Goal: Task Accomplishment & Management: Manage account settings

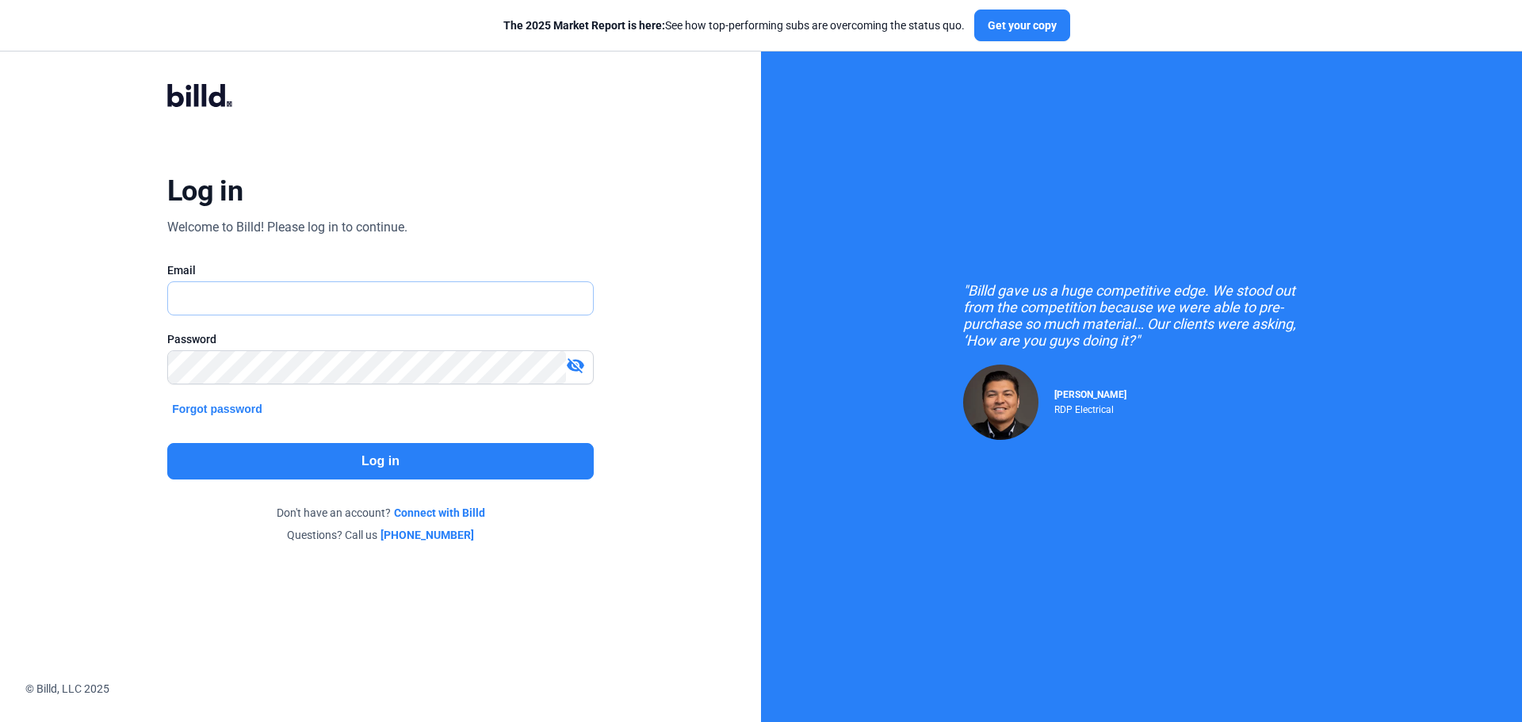
type input "[EMAIL_ADDRESS][DOMAIN_NAME]"
click at [315, 461] on button "Log in" at bounding box center [380, 461] width 426 height 36
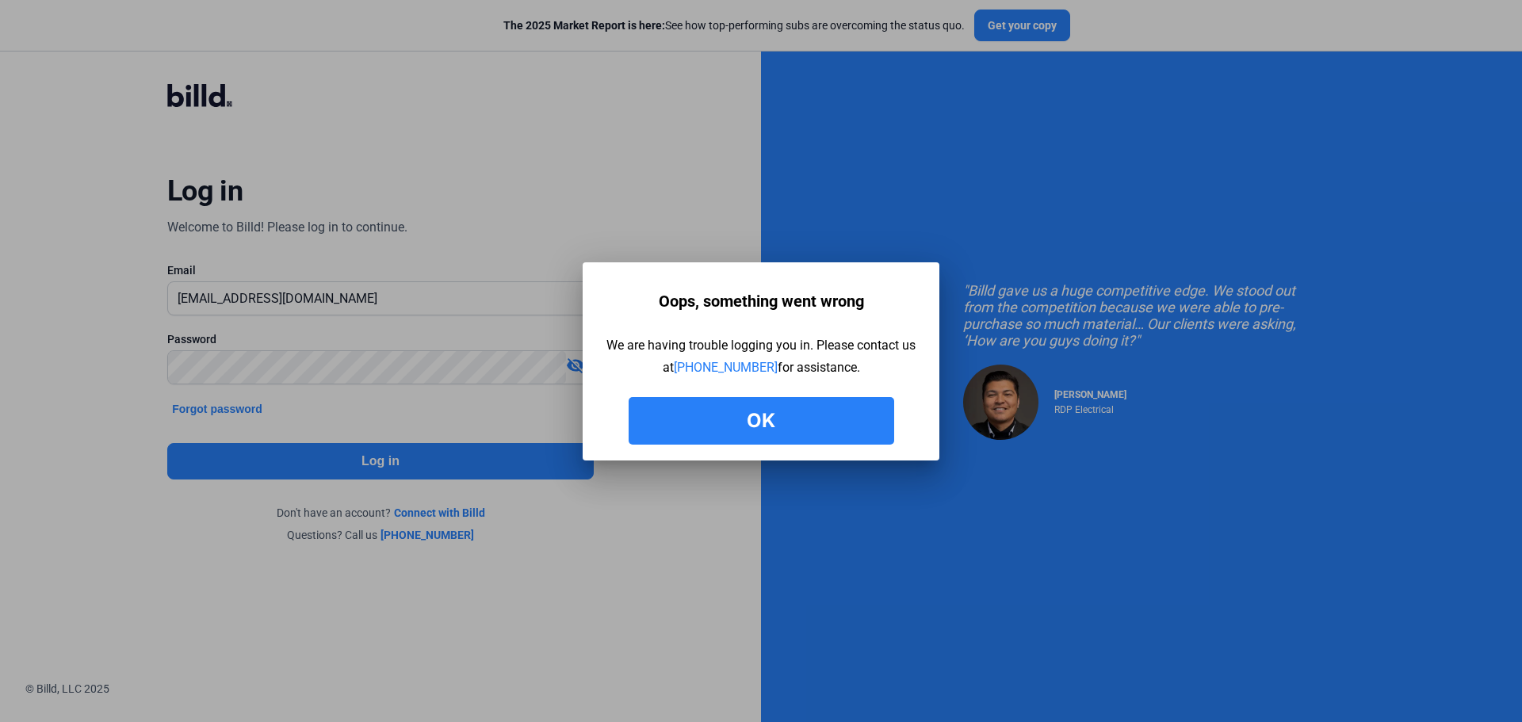
click at [743, 416] on button "Ok" at bounding box center [762, 421] width 266 height 48
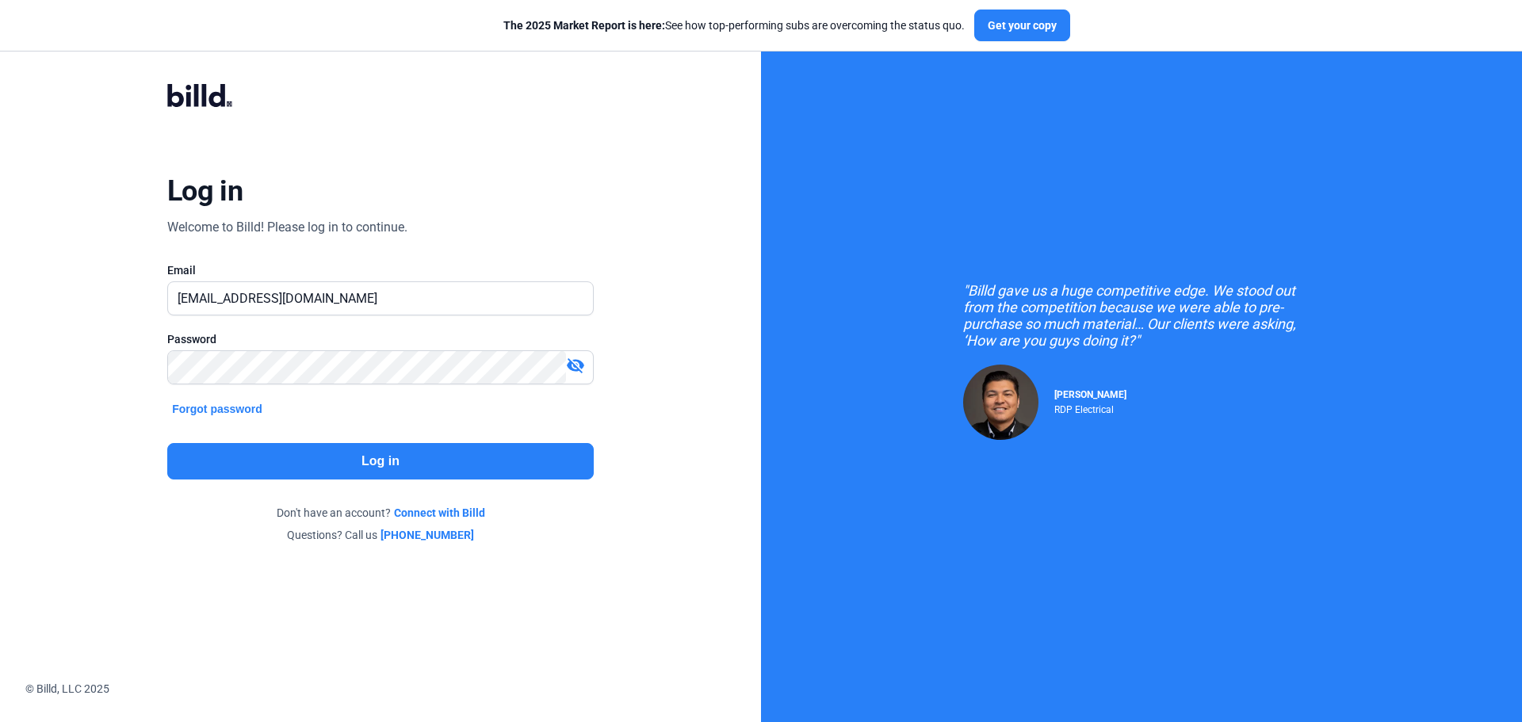
click at [382, 465] on button "Log in" at bounding box center [380, 461] width 426 height 36
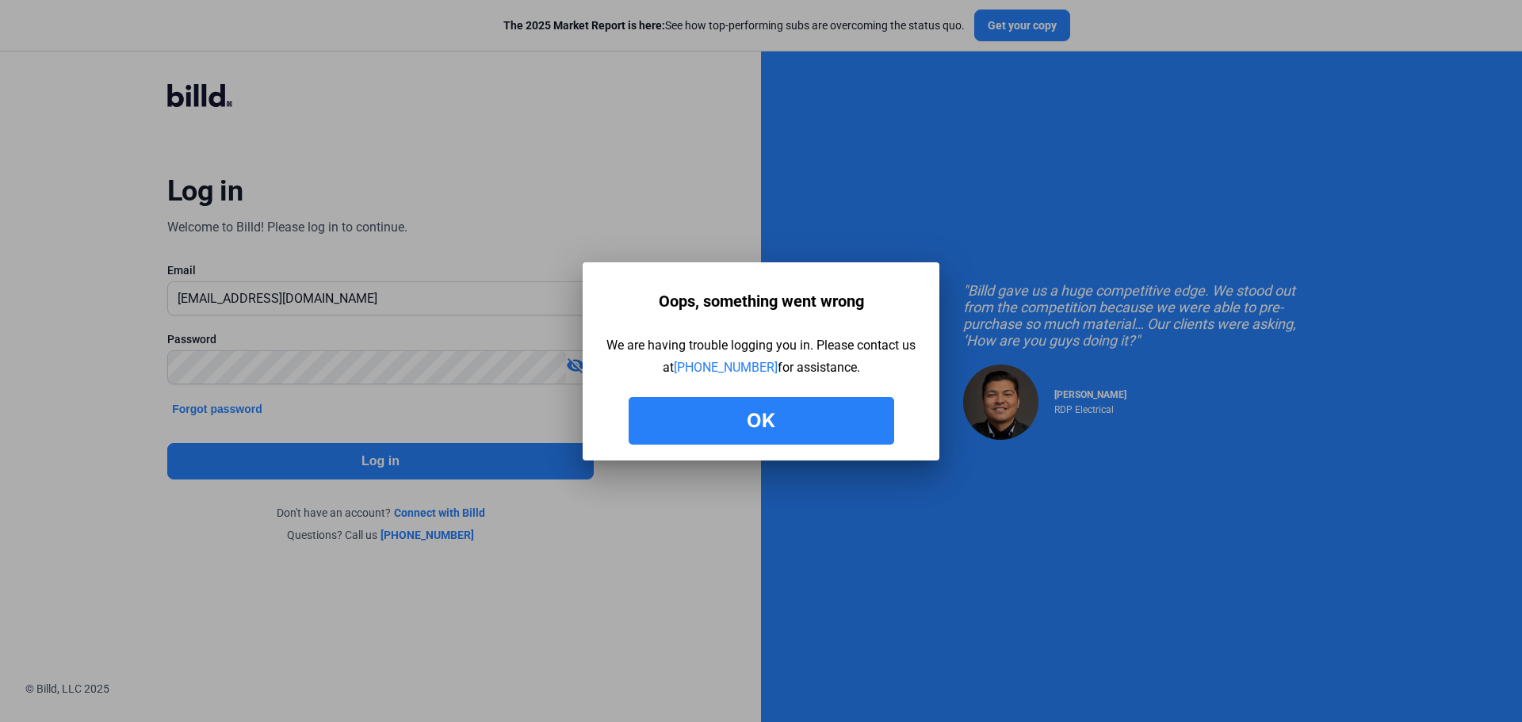
click at [808, 434] on button "Ok" at bounding box center [762, 421] width 266 height 48
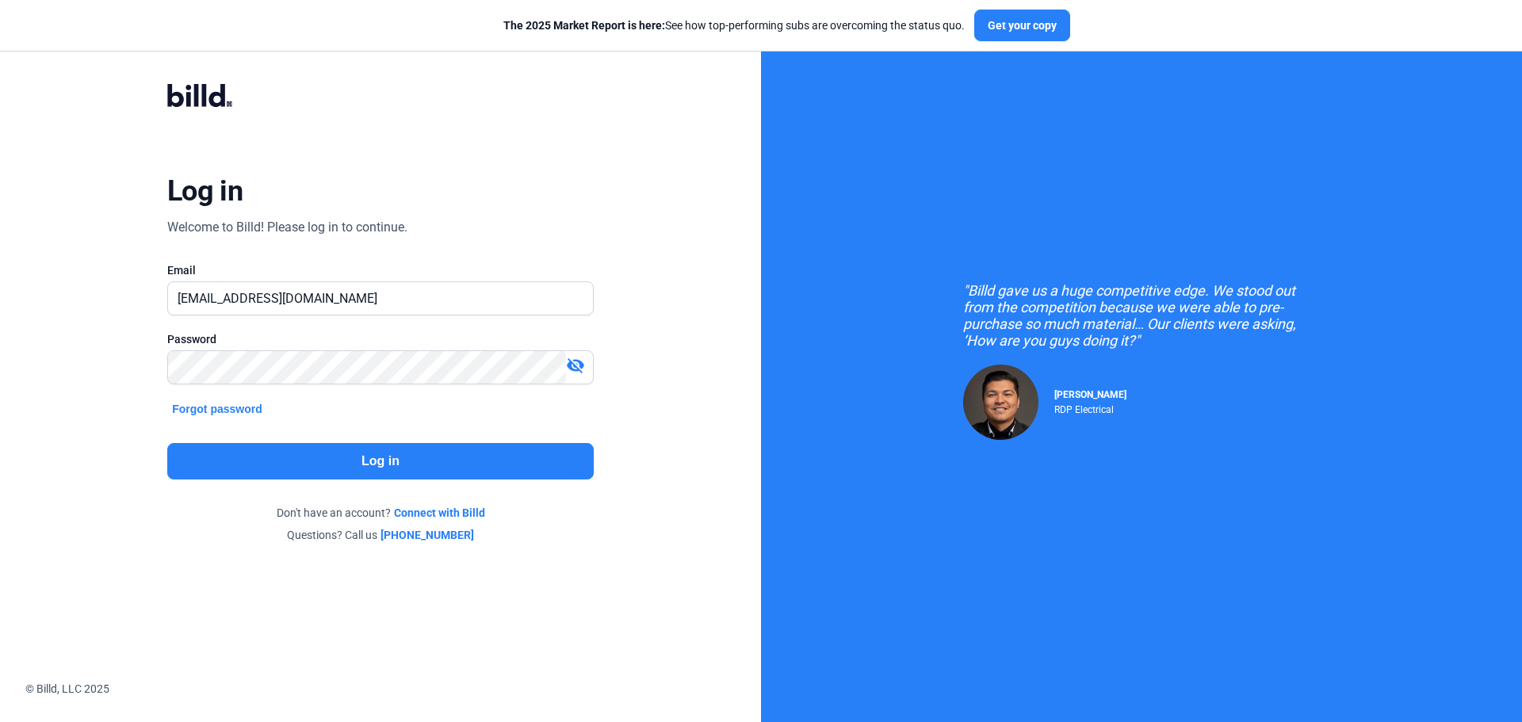
click at [575, 362] on mat-icon "visibility_off" at bounding box center [575, 365] width 19 height 19
click at [232, 465] on button "Log in" at bounding box center [380, 461] width 426 height 36
